Goal: Transaction & Acquisition: Purchase product/service

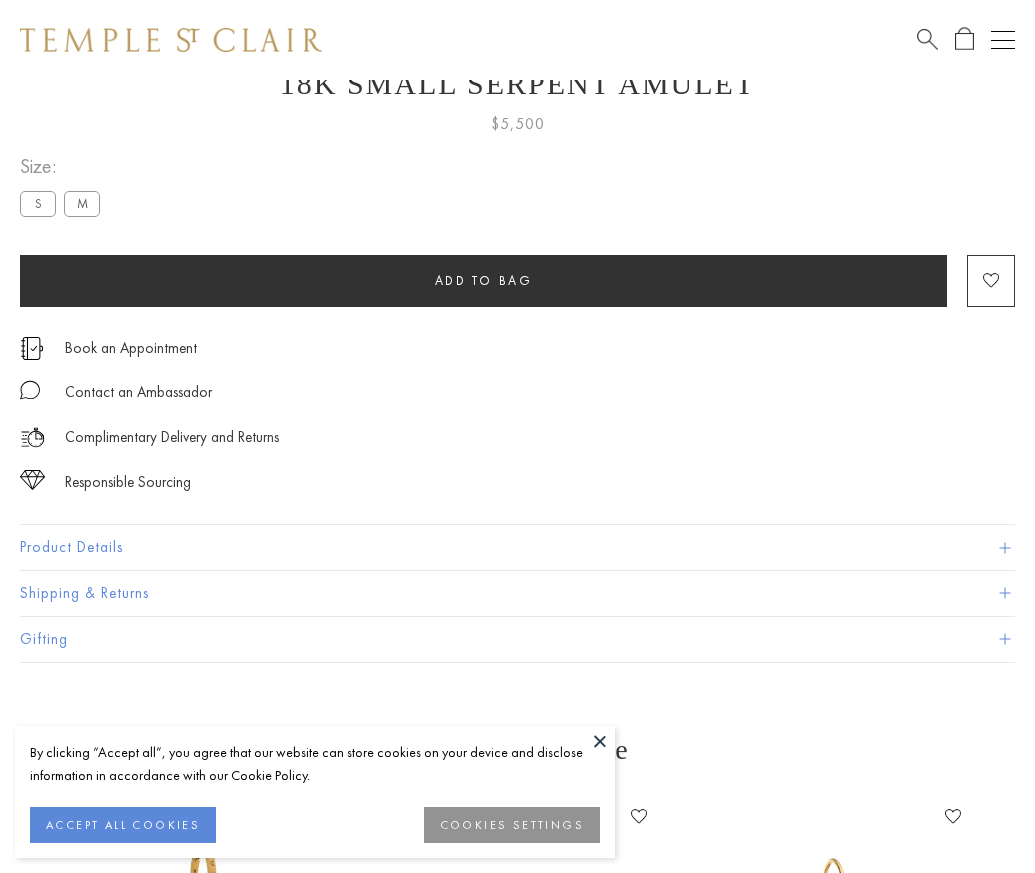
click at [483, 278] on span "Add to bag" at bounding box center [484, 280] width 98 height 17
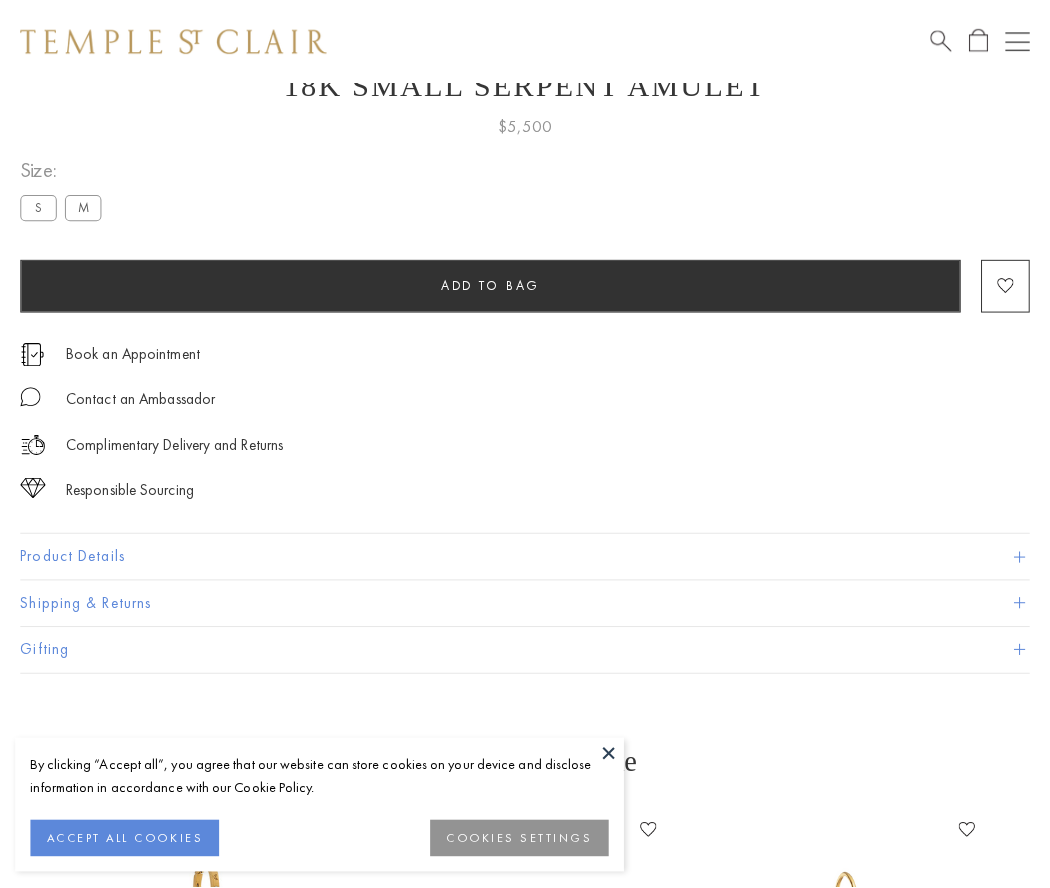
scroll to position [80, 0]
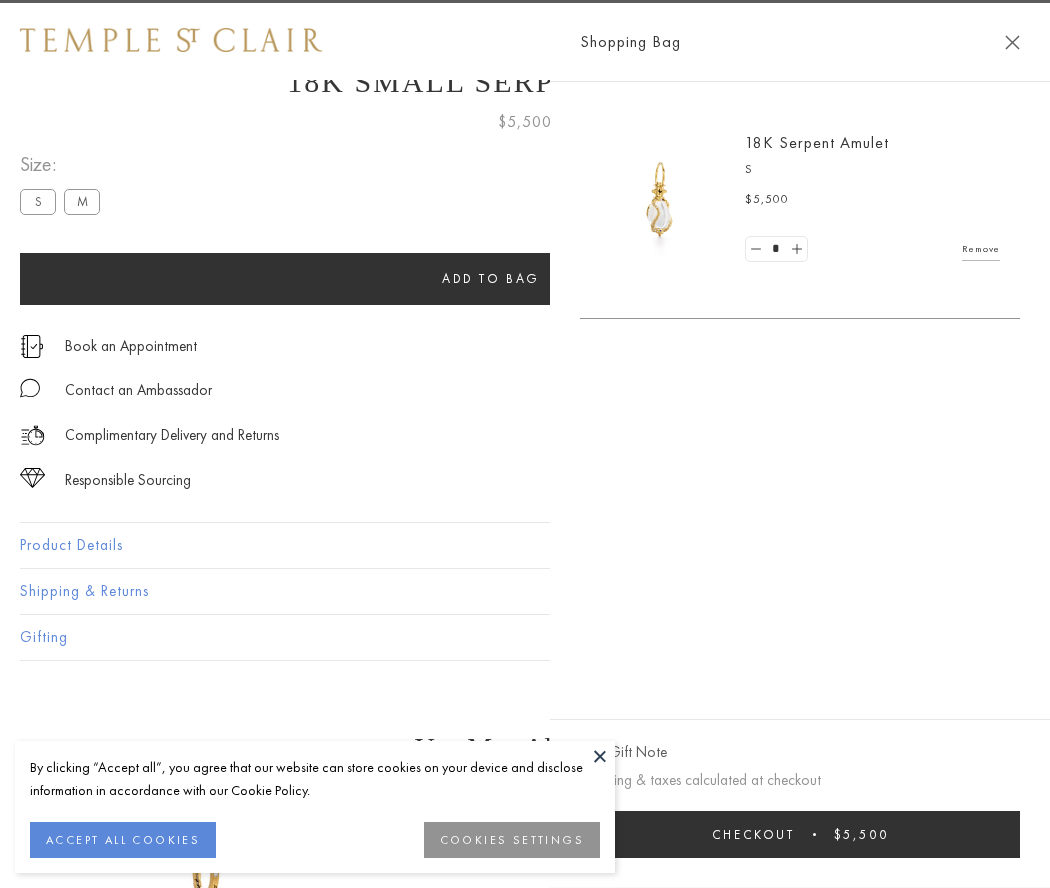
click at [813, 834] on button "Checkout $5,500" at bounding box center [800, 834] width 440 height 47
